Goal: Download file/media

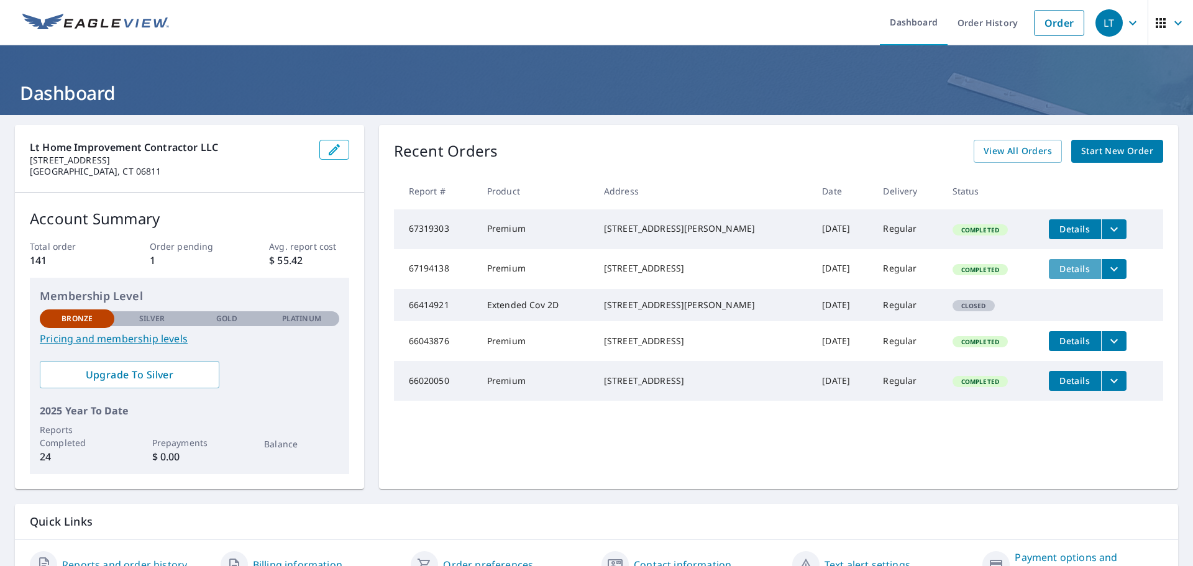
click at [1057, 275] on span "Details" at bounding box center [1075, 269] width 37 height 12
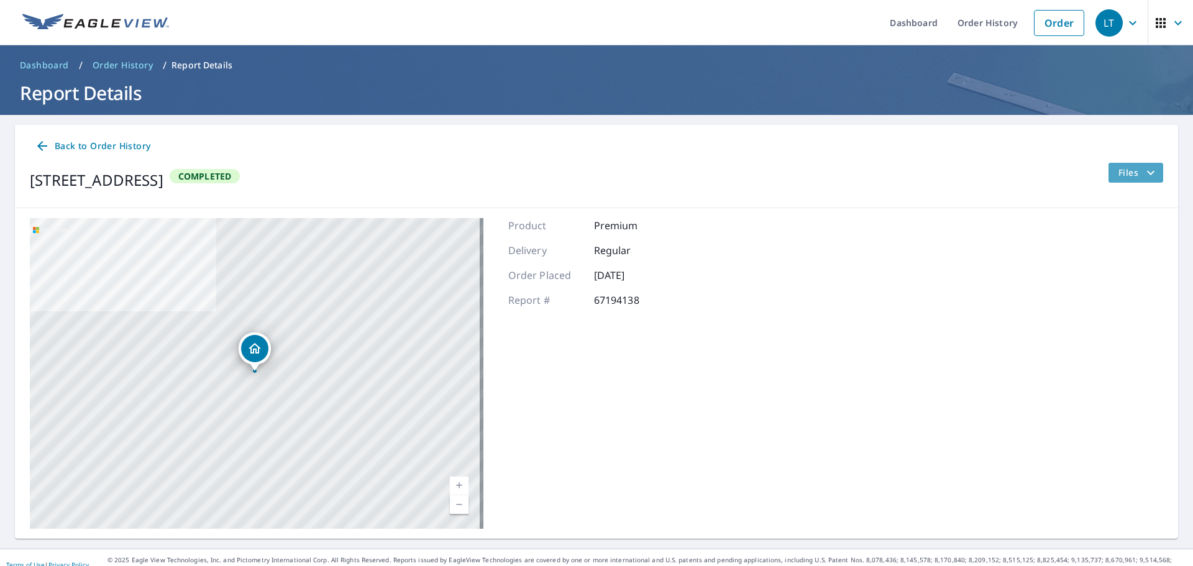
click at [1122, 177] on span "Files" at bounding box center [1139, 172] width 40 height 15
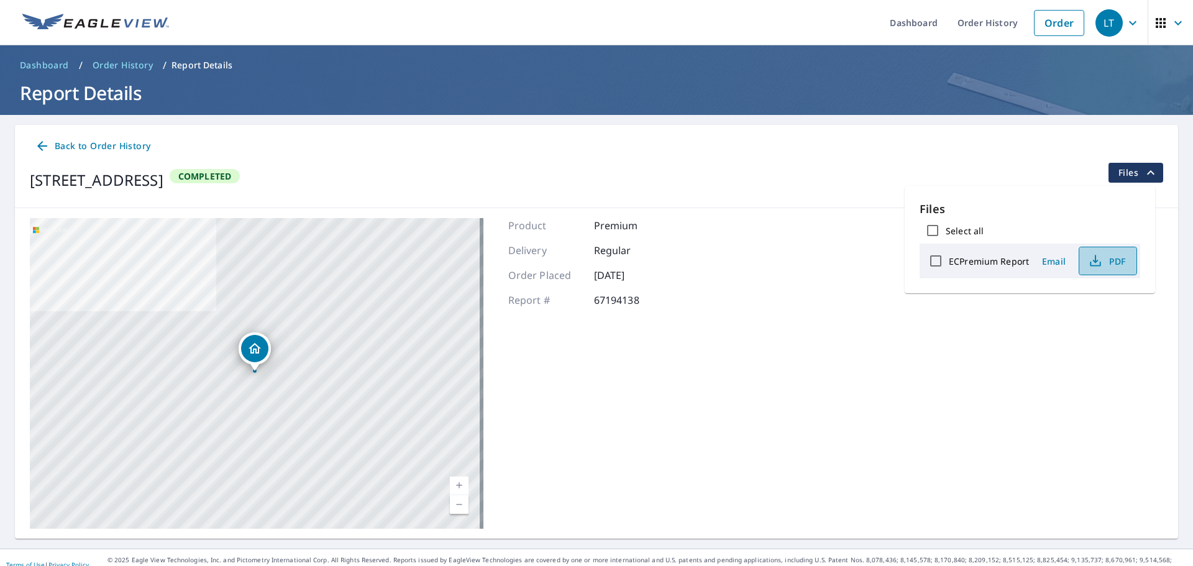
click at [1099, 262] on icon "button" at bounding box center [1095, 264] width 11 height 5
